Goal: Information Seeking & Learning: Learn about a topic

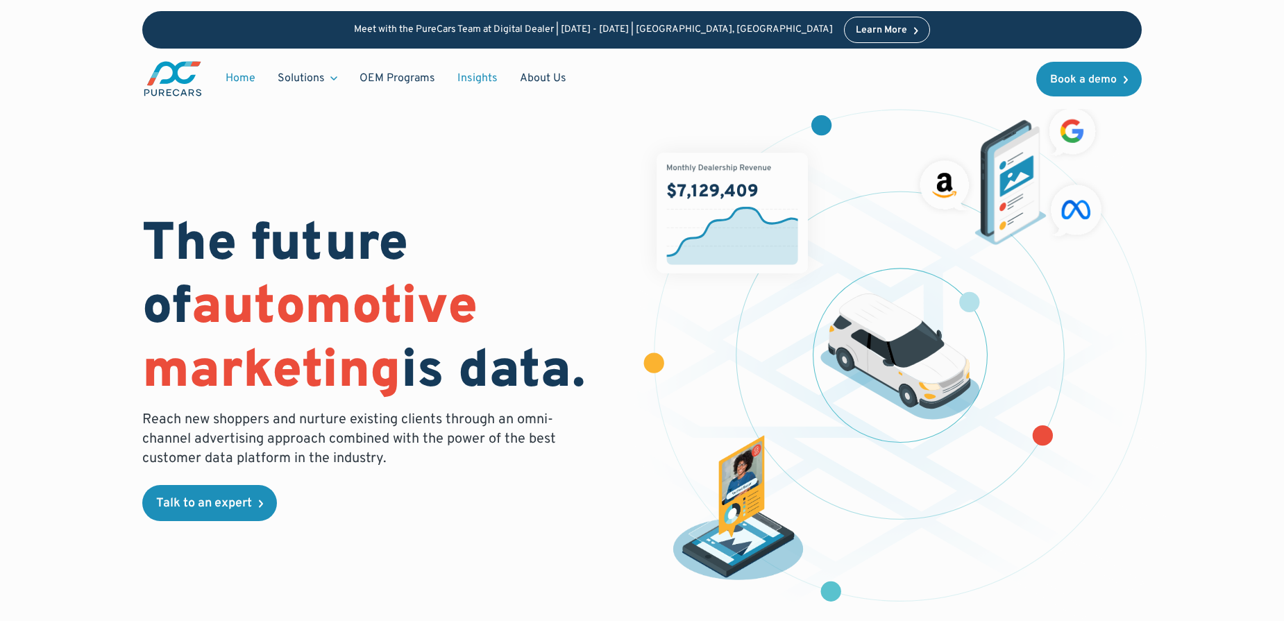
click at [471, 74] on link "Insights" at bounding box center [477, 78] width 62 height 26
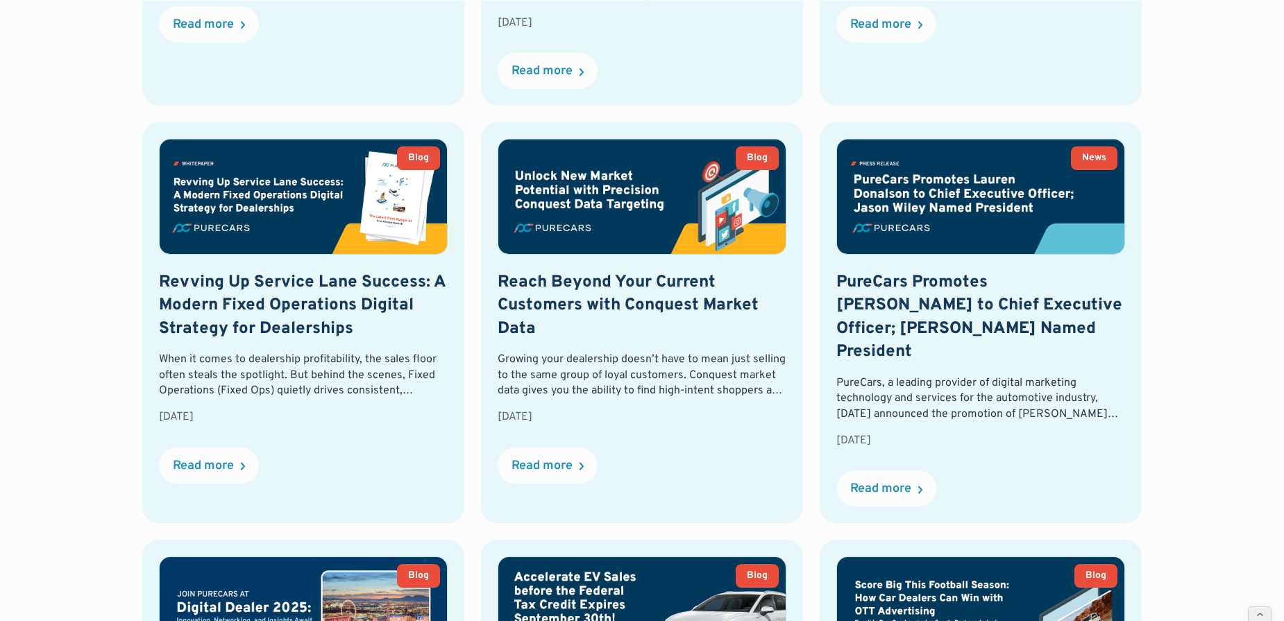
scroll to position [977, 0]
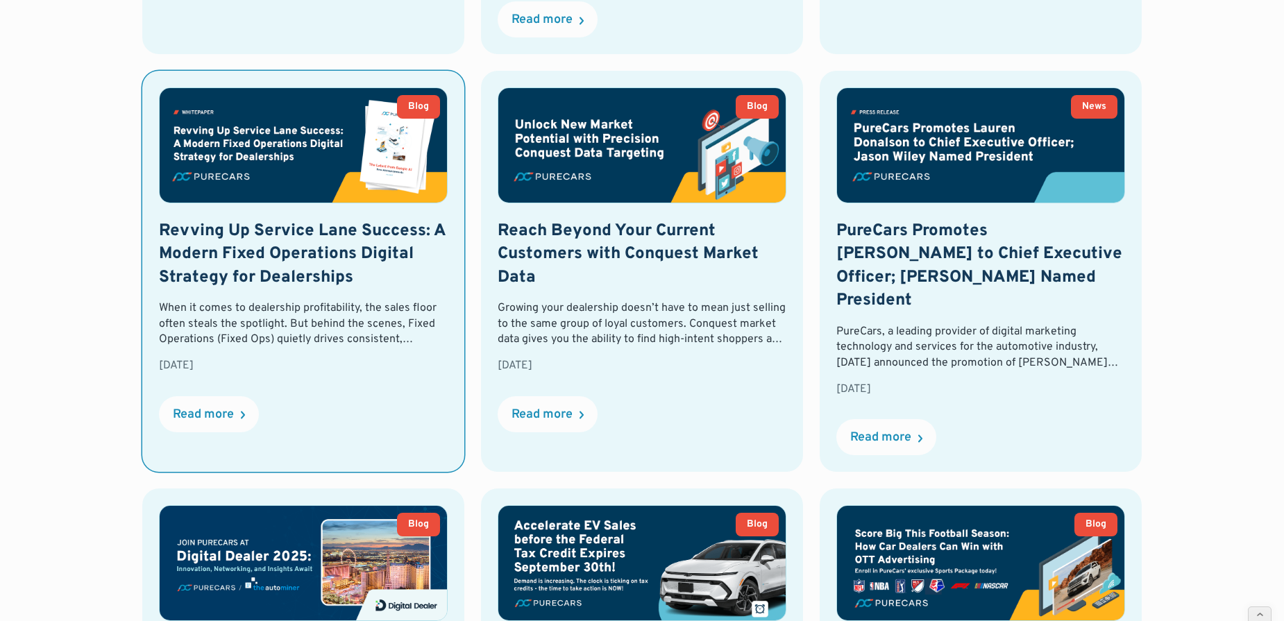
click at [395, 371] on div "[DATE]" at bounding box center [303, 365] width 289 height 15
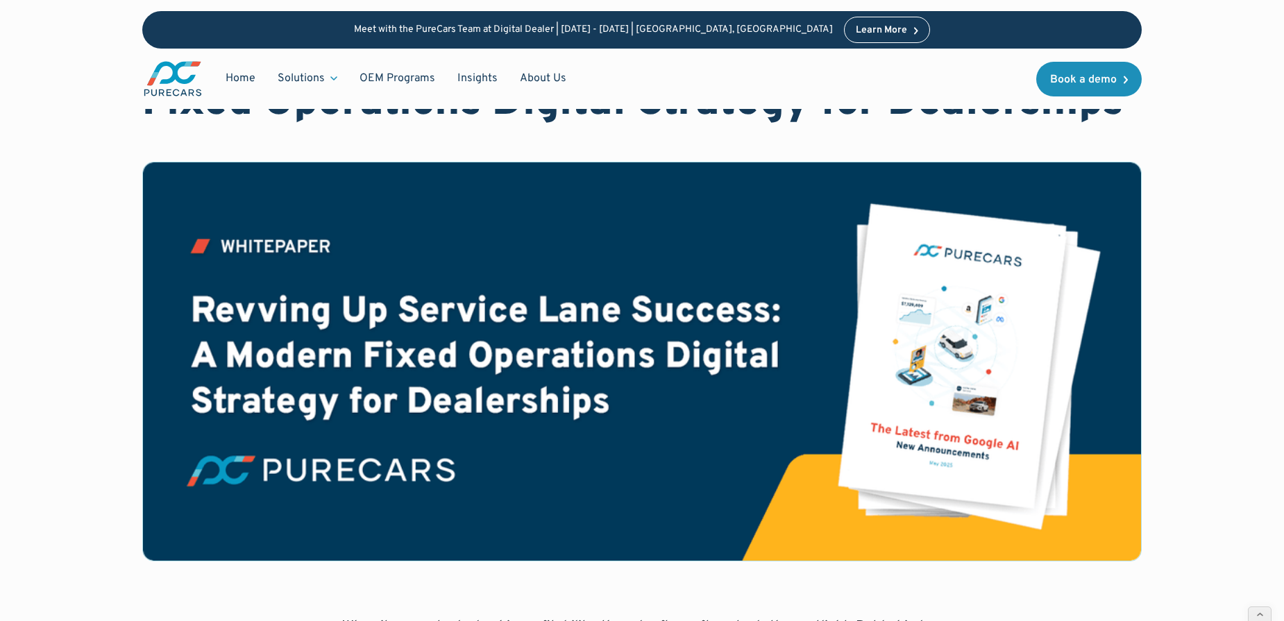
scroll to position [137, 0]
